Goal: Transaction & Acquisition: Purchase product/service

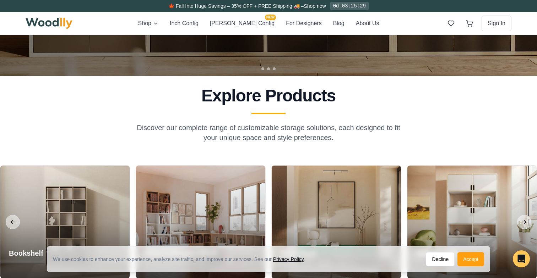
scroll to position [300, 0]
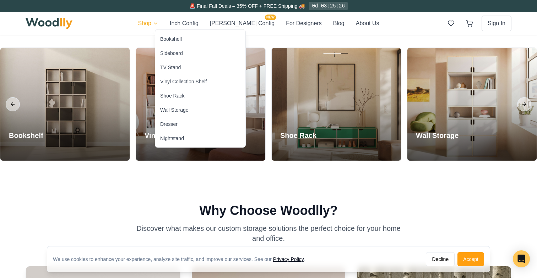
click at [175, 40] on div "Bookshelf" at bounding box center [171, 38] width 22 height 7
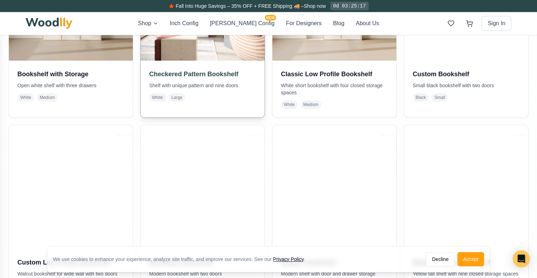
scroll to position [273, 0]
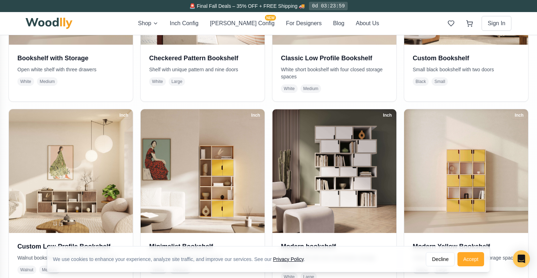
click at [474, 258] on button "Accept" at bounding box center [470, 259] width 27 height 14
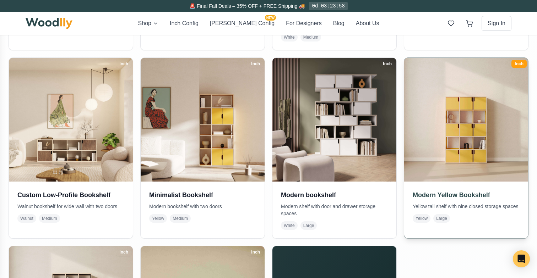
scroll to position [325, 0]
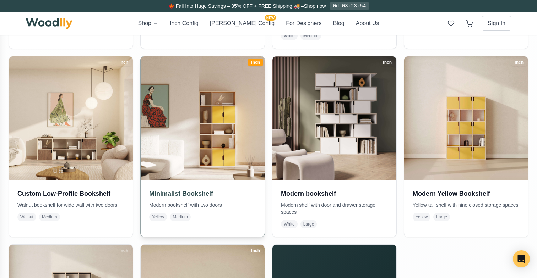
click at [233, 110] on img at bounding box center [202, 118] width 130 height 130
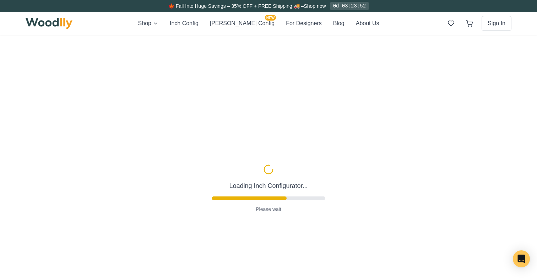
type input "-5"
type input "32"
type input "5"
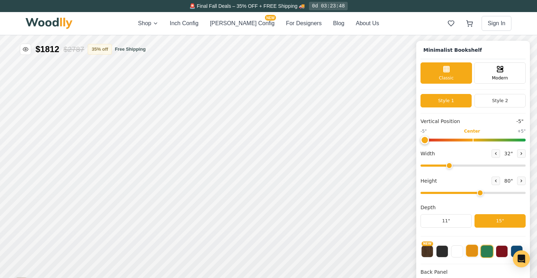
click at [471, 253] on button at bounding box center [472, 251] width 12 height 12
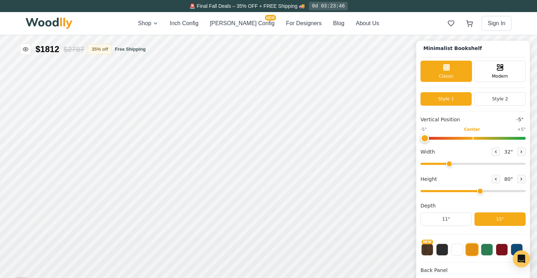
scroll to position [2, 0]
click at [356, 27] on button "About Us" at bounding box center [367, 23] width 23 height 9
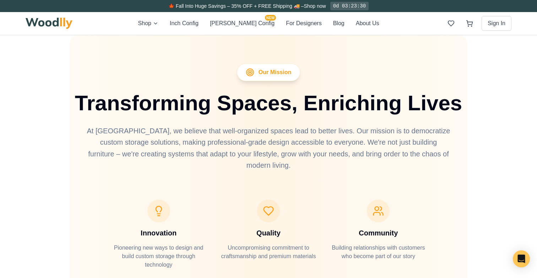
scroll to position [2022, 0]
